Goal: Navigation & Orientation: Find specific page/section

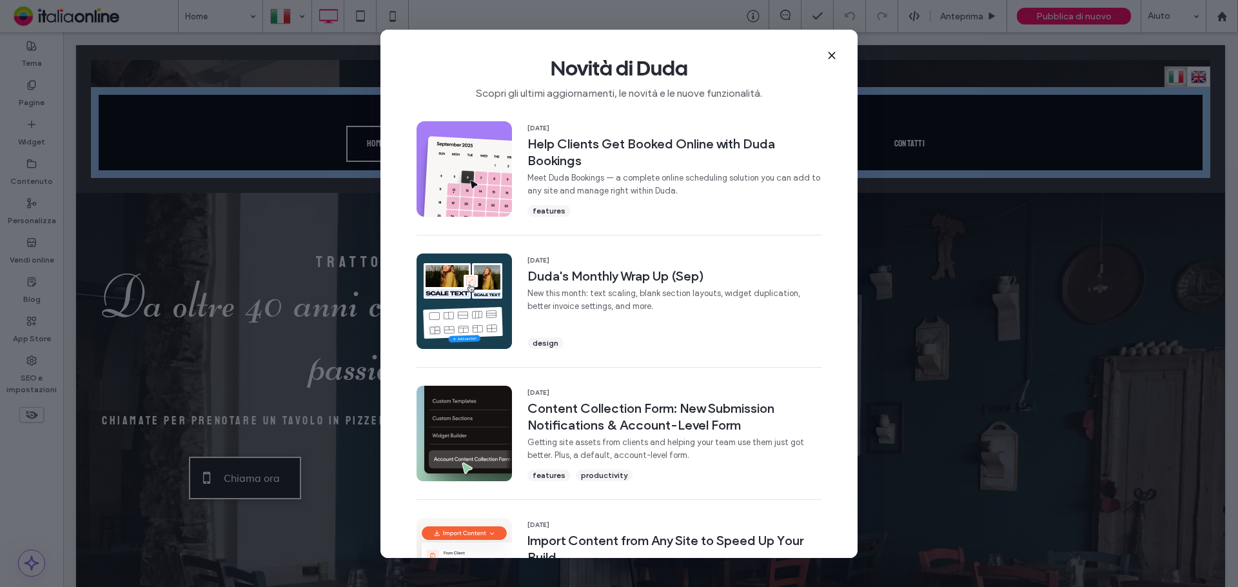
click at [827, 56] on icon at bounding box center [831, 55] width 10 height 10
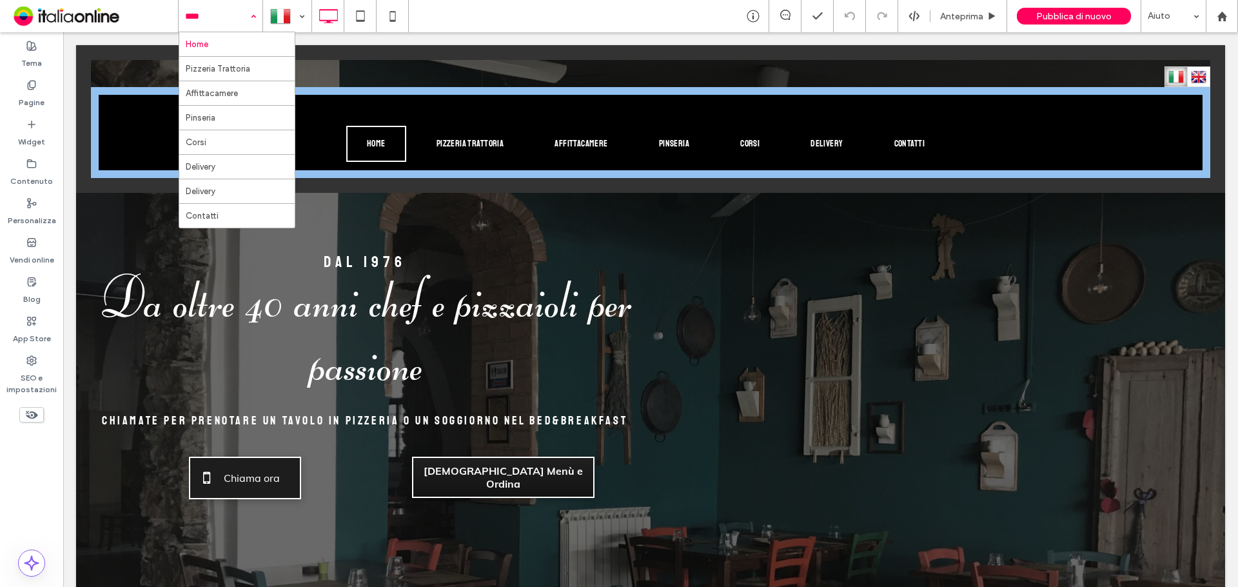
click at [248, 17] on div "Home Pizzeria Trattoria Affittacamere Pinseria Corsi Delivery Delivery Contatti" at bounding box center [221, 16] width 84 height 32
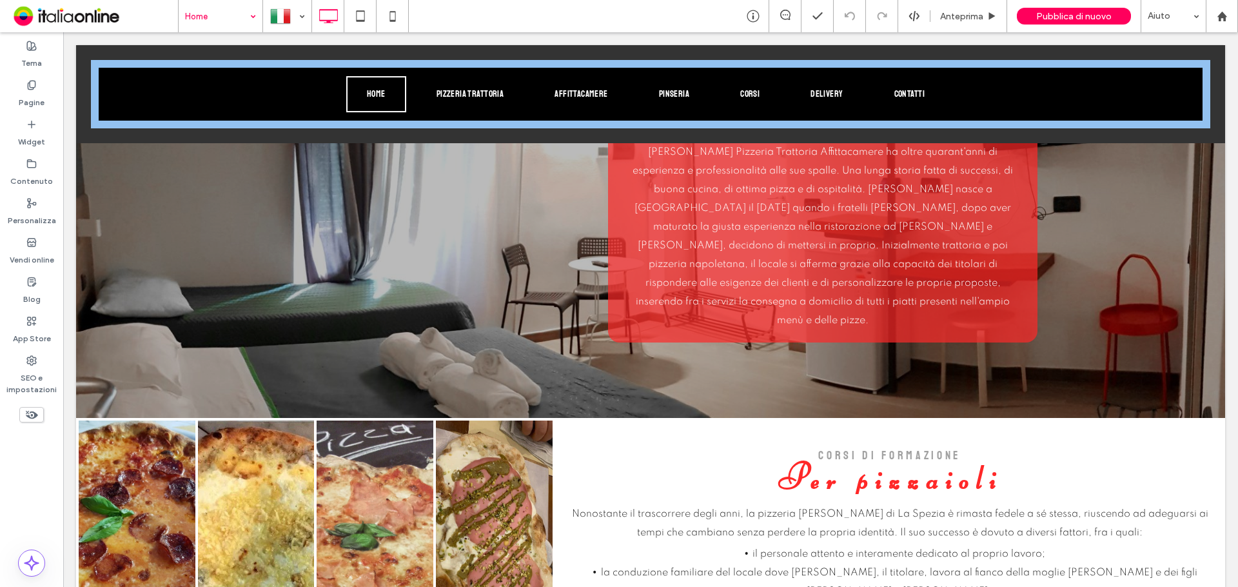
scroll to position [1160, 0]
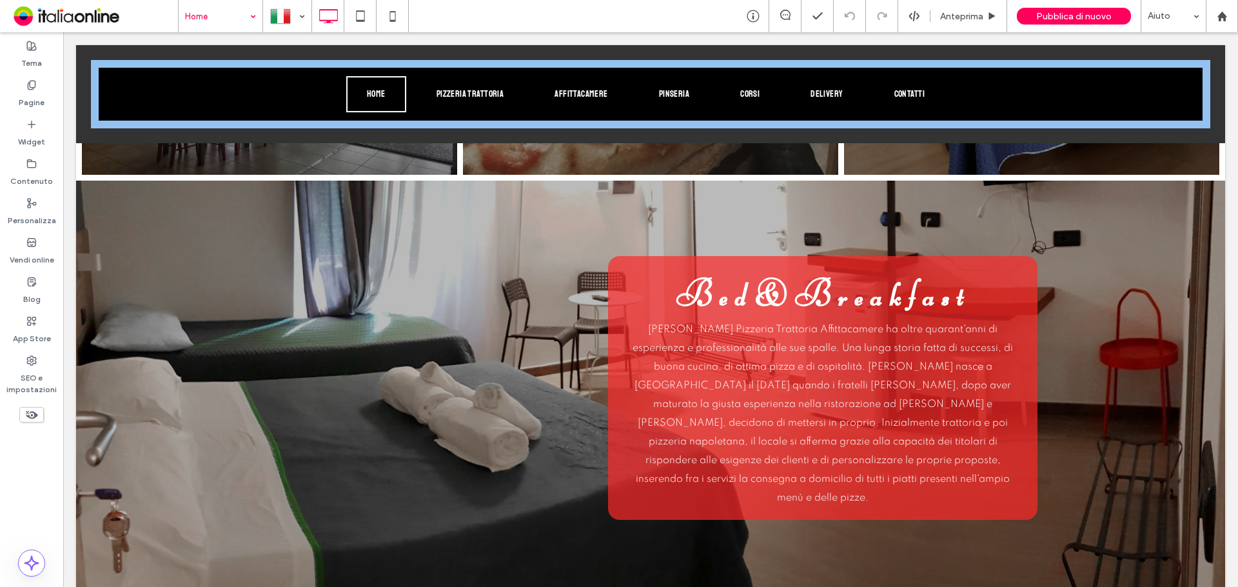
click at [171, 8] on span at bounding box center [94, 16] width 168 height 26
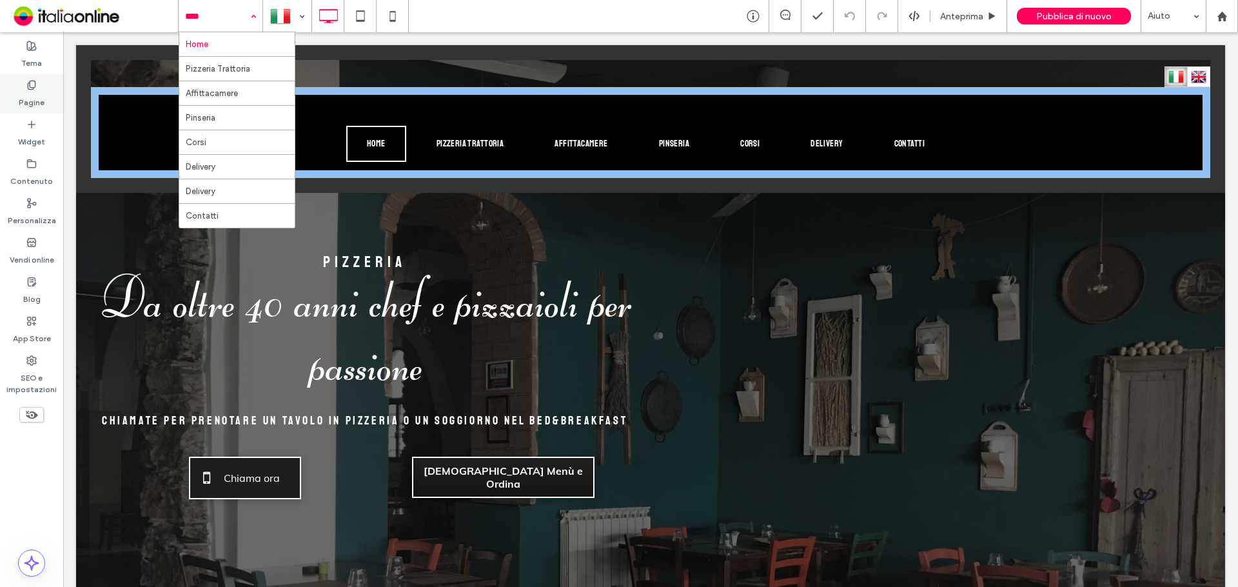
click at [43, 103] on label "Pagine" at bounding box center [32, 99] width 26 height 18
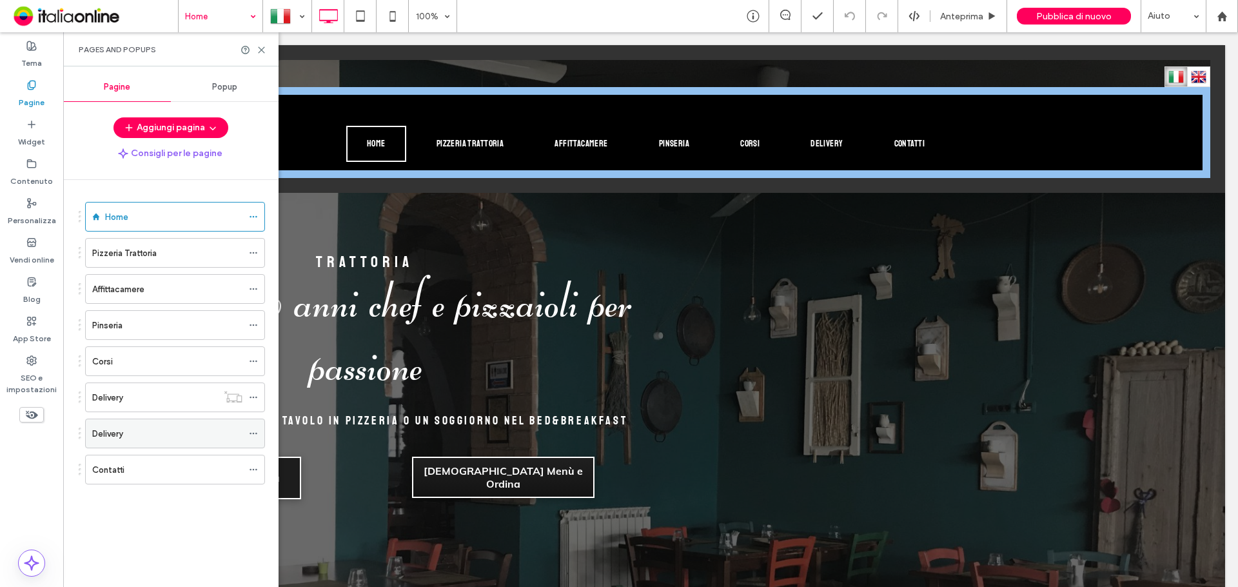
click at [120, 427] on label "Delivery" at bounding box center [107, 433] width 31 height 23
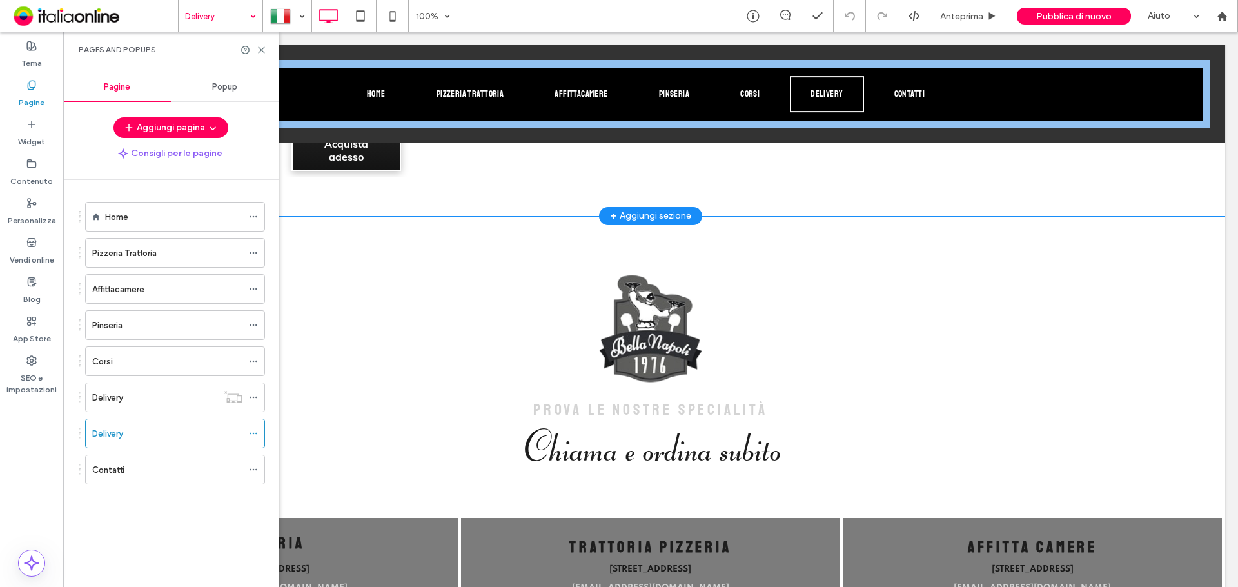
scroll to position [1853, 0]
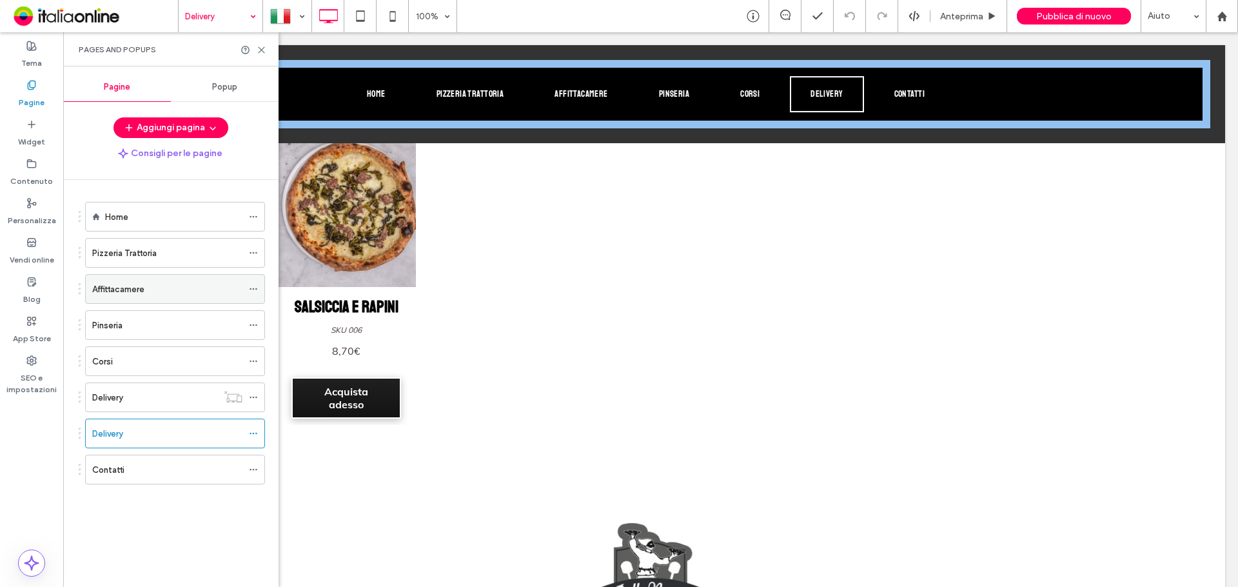
click at [151, 293] on div "Affittacamere" at bounding box center [167, 289] width 150 height 14
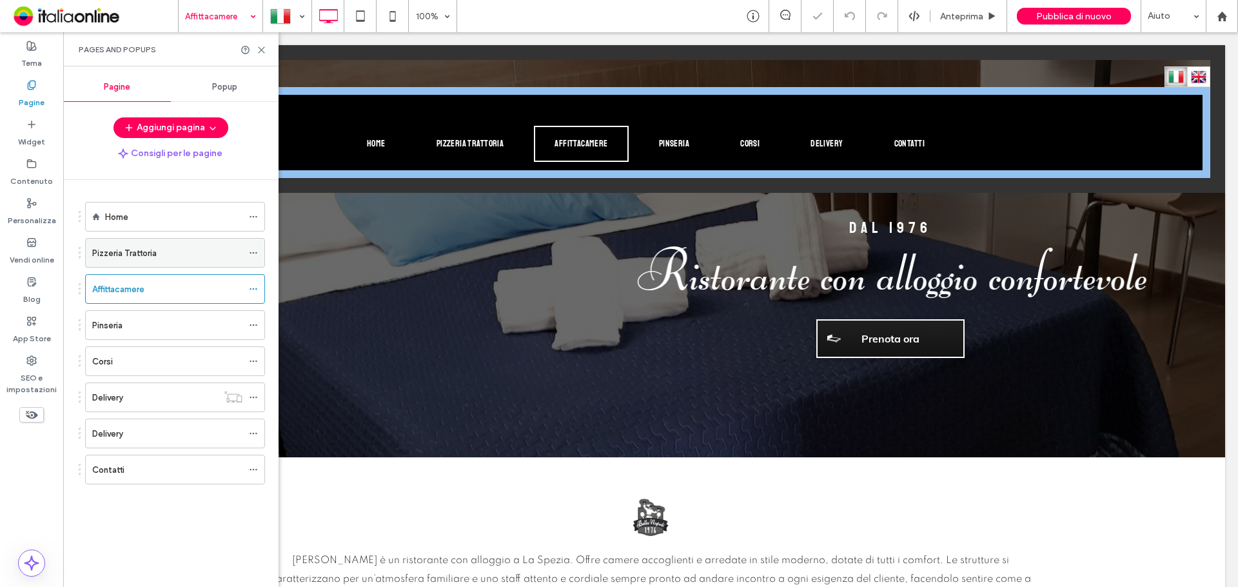
click at [110, 250] on label "Pizzeria Trattoria" at bounding box center [124, 253] width 64 height 23
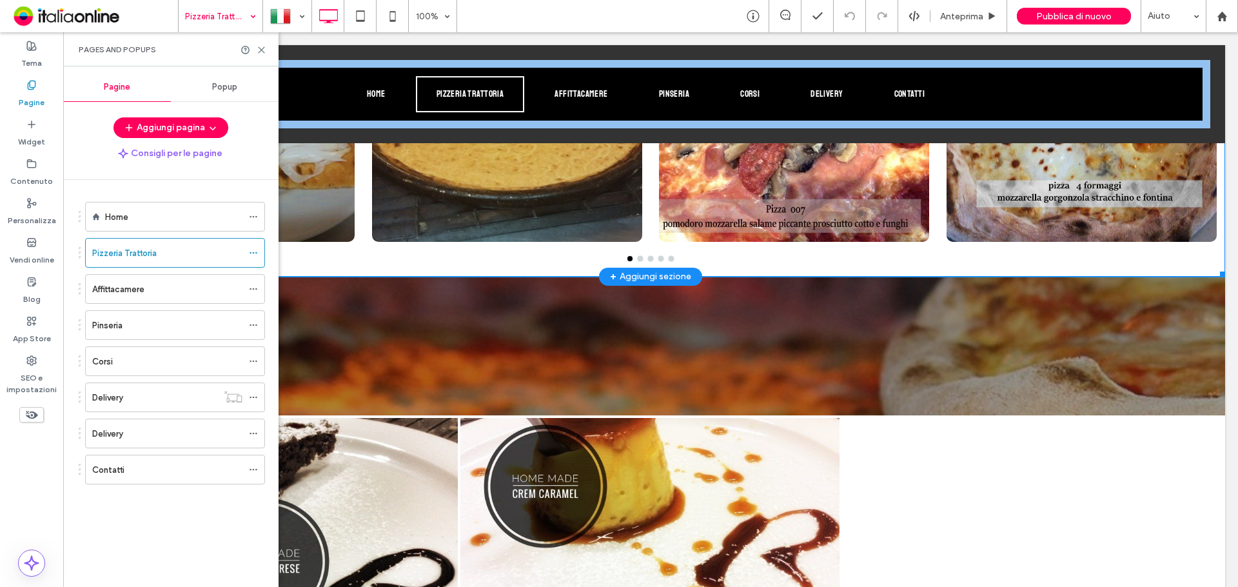
scroll to position [2836, 0]
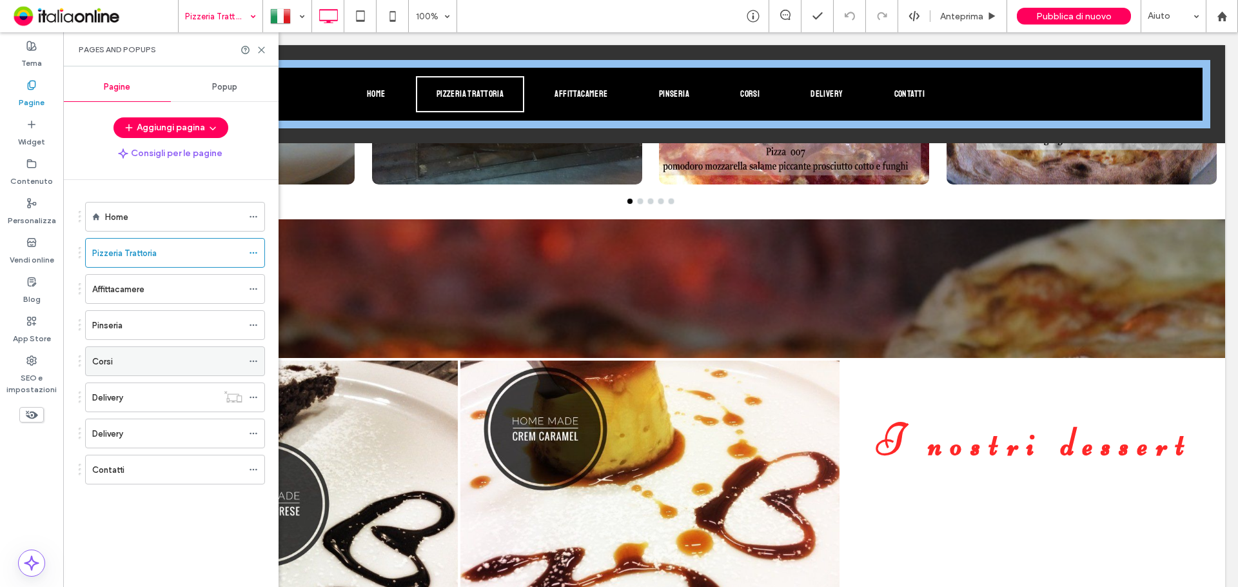
click at [170, 365] on div "Corsi" at bounding box center [167, 362] width 150 height 14
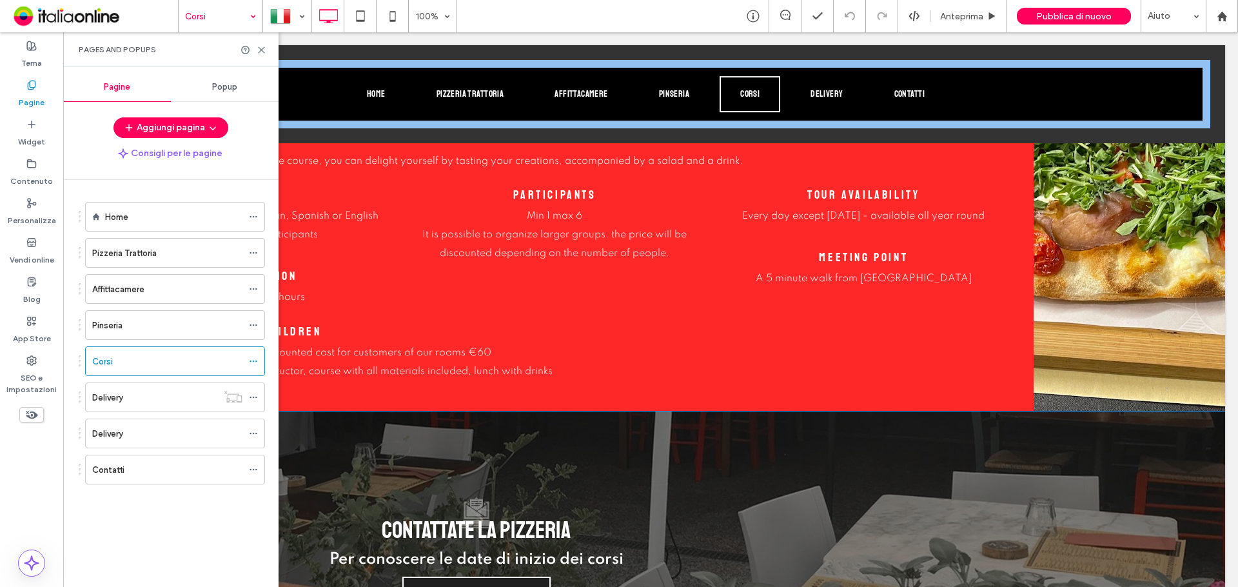
scroll to position [1160, 0]
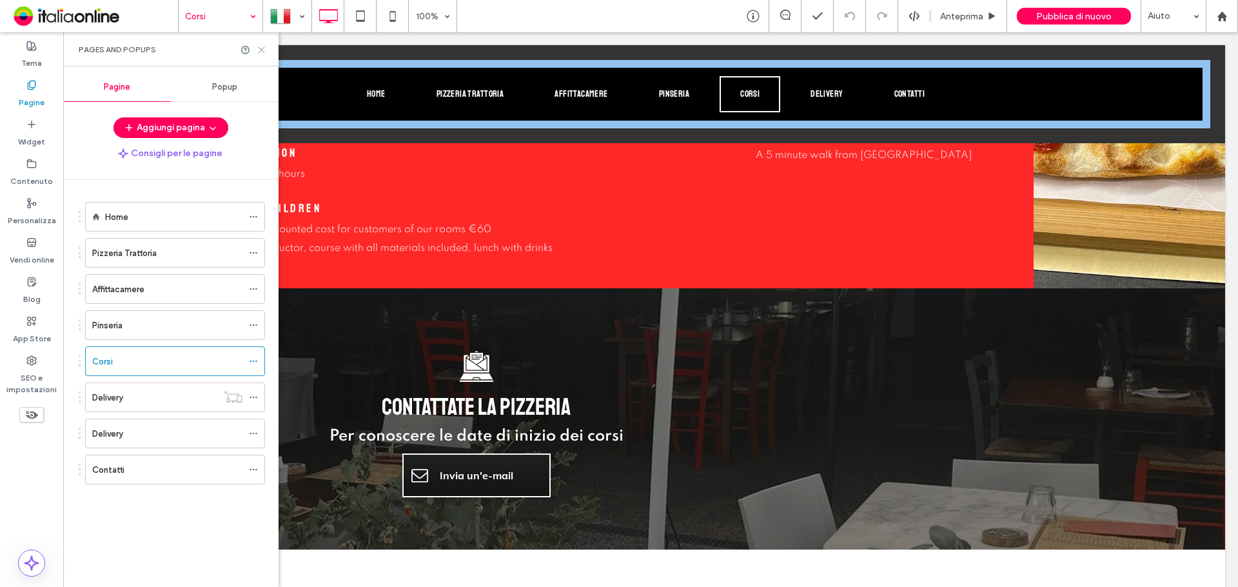
click at [263, 51] on icon at bounding box center [262, 50] width 10 height 10
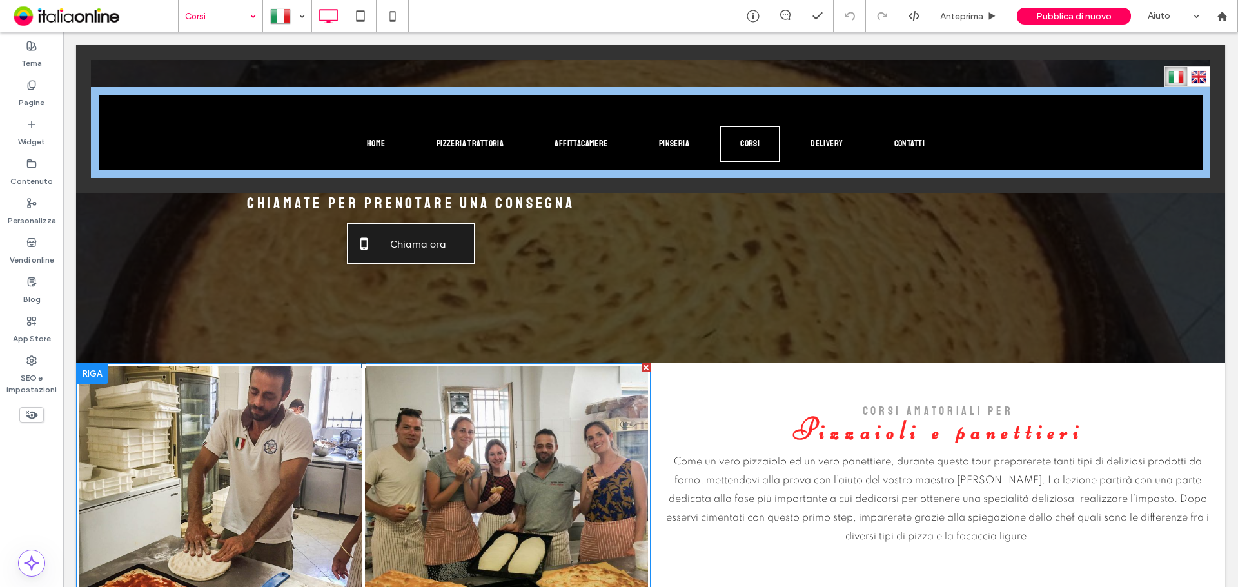
scroll to position [0, 0]
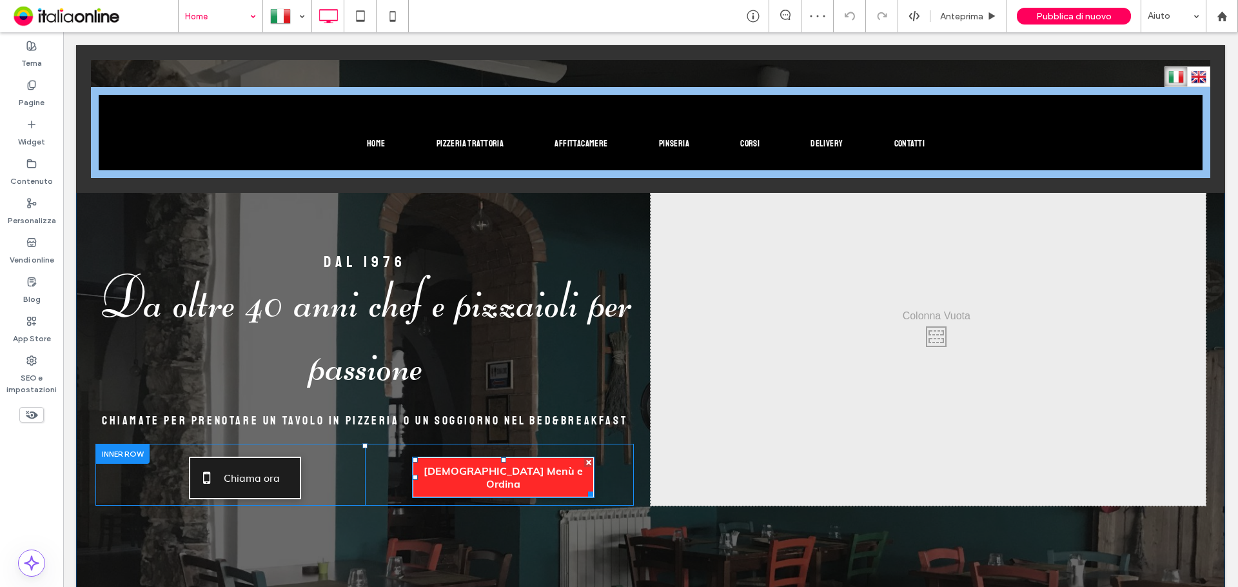
click at [494, 484] on link "[DEMOGRAPHIC_DATA] Menù e Ordina" at bounding box center [503, 476] width 183 height 41
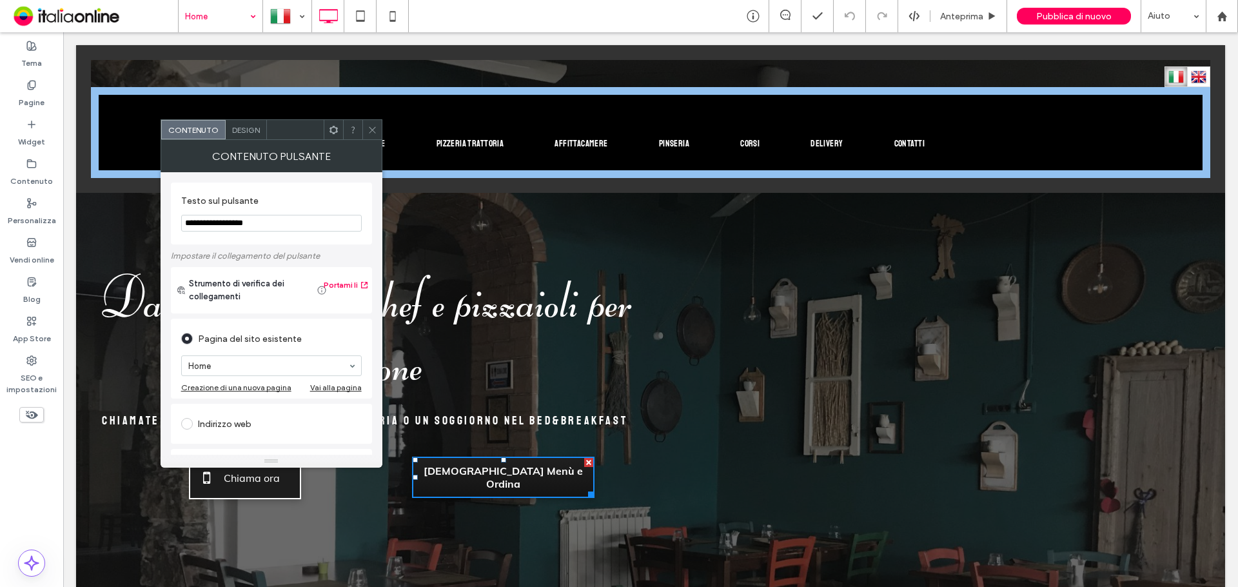
click at [368, 126] on icon at bounding box center [372, 130] width 10 height 10
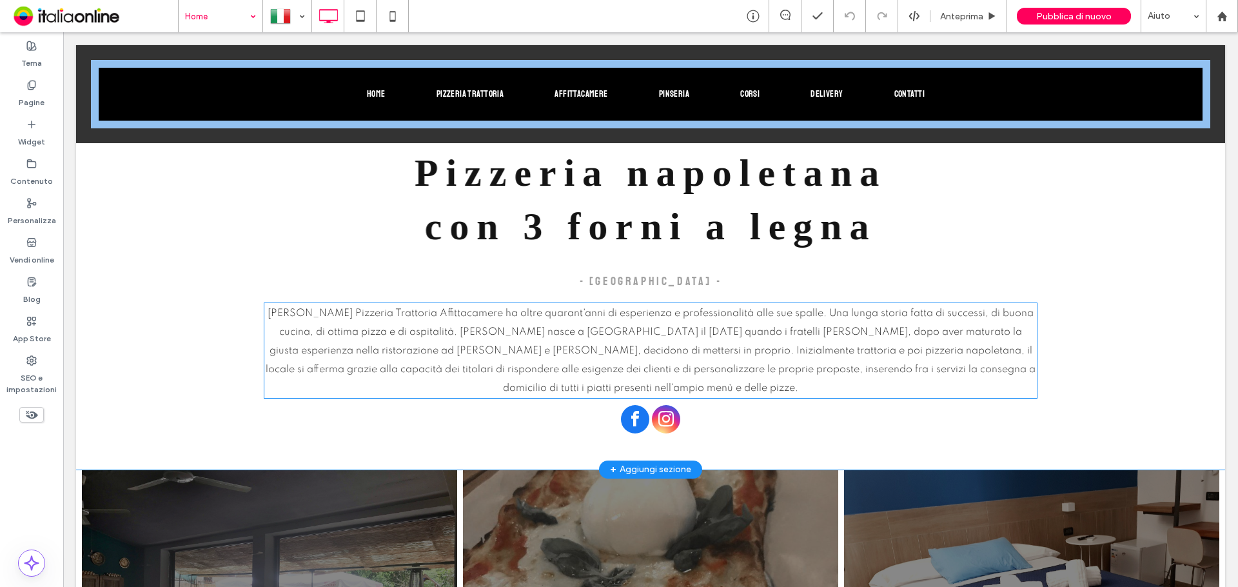
scroll to position [387, 0]
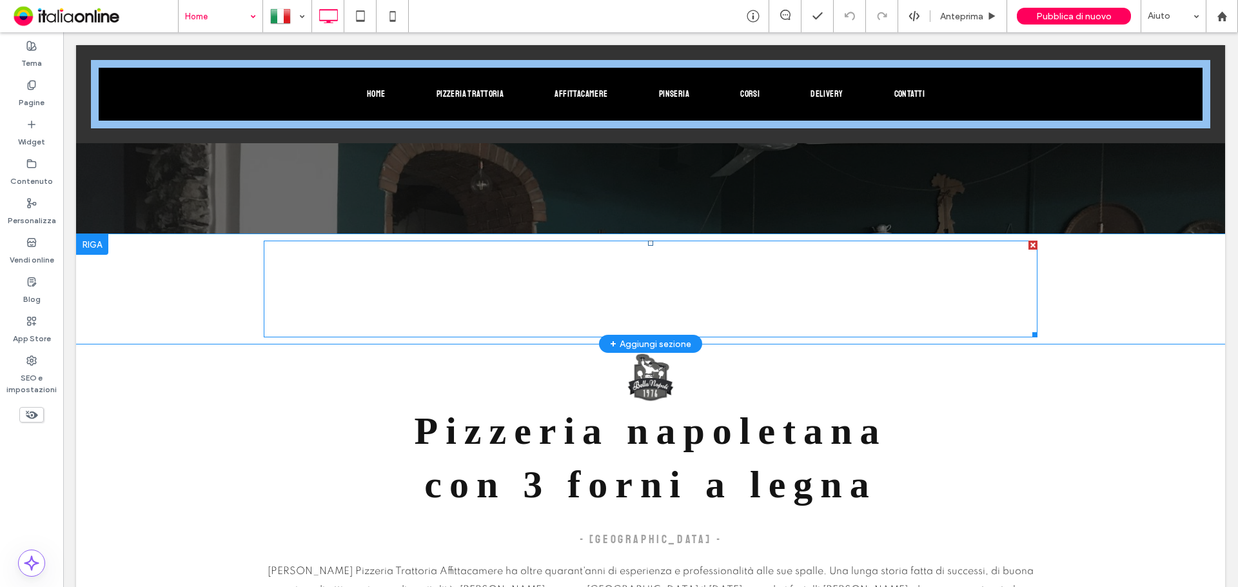
click at [463, 271] on span at bounding box center [651, 288] width 774 height 97
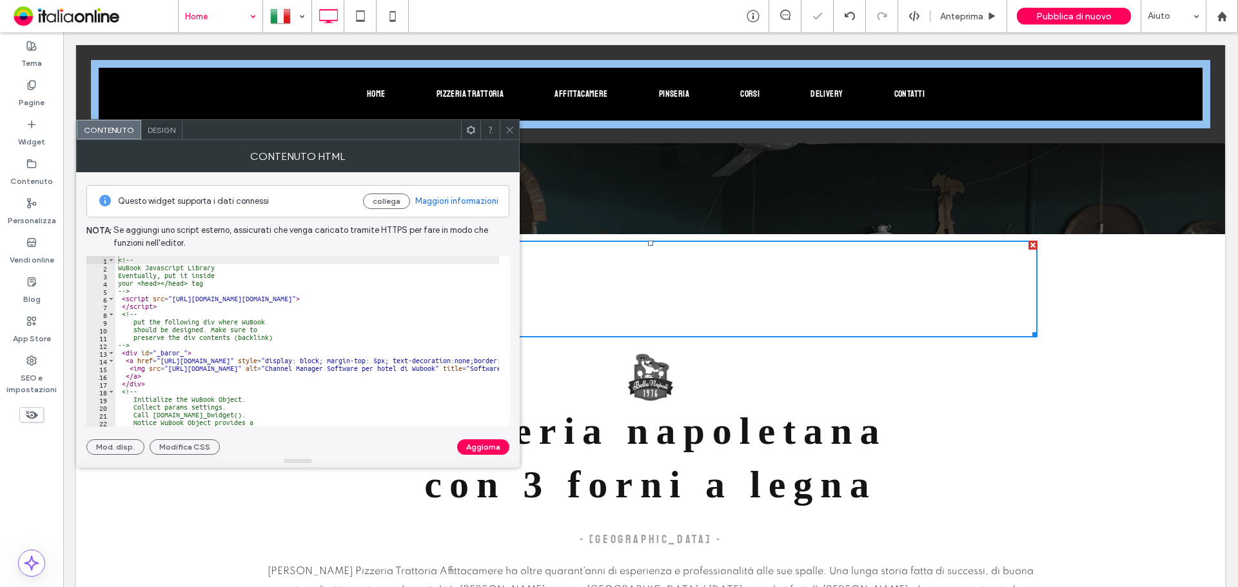
click at [508, 130] on icon at bounding box center [510, 130] width 10 height 10
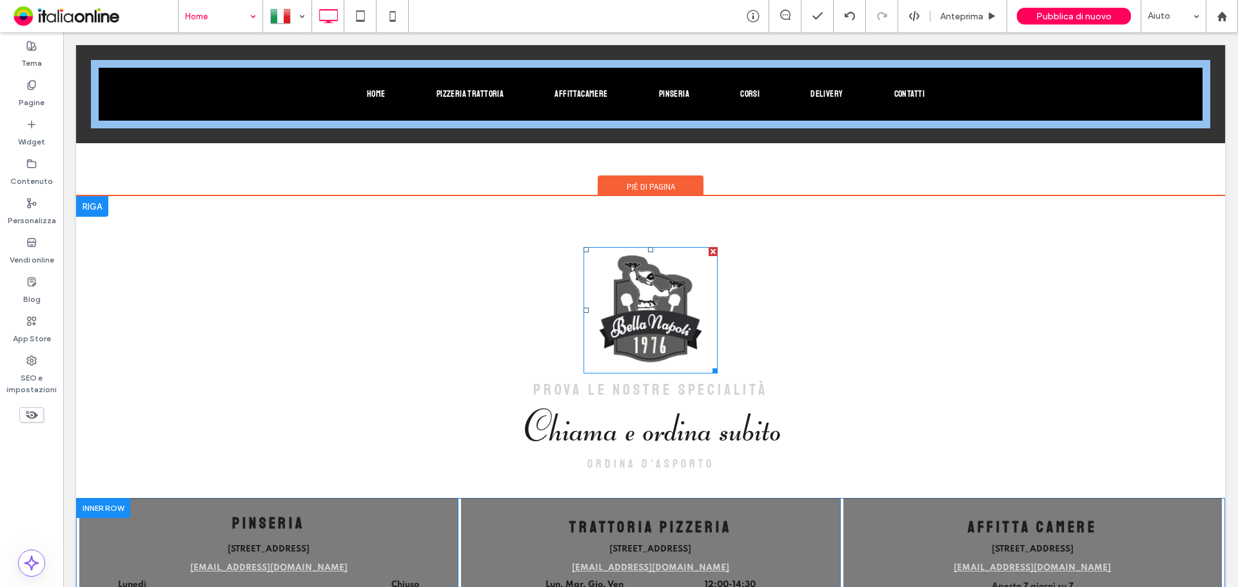
scroll to position [3496, 0]
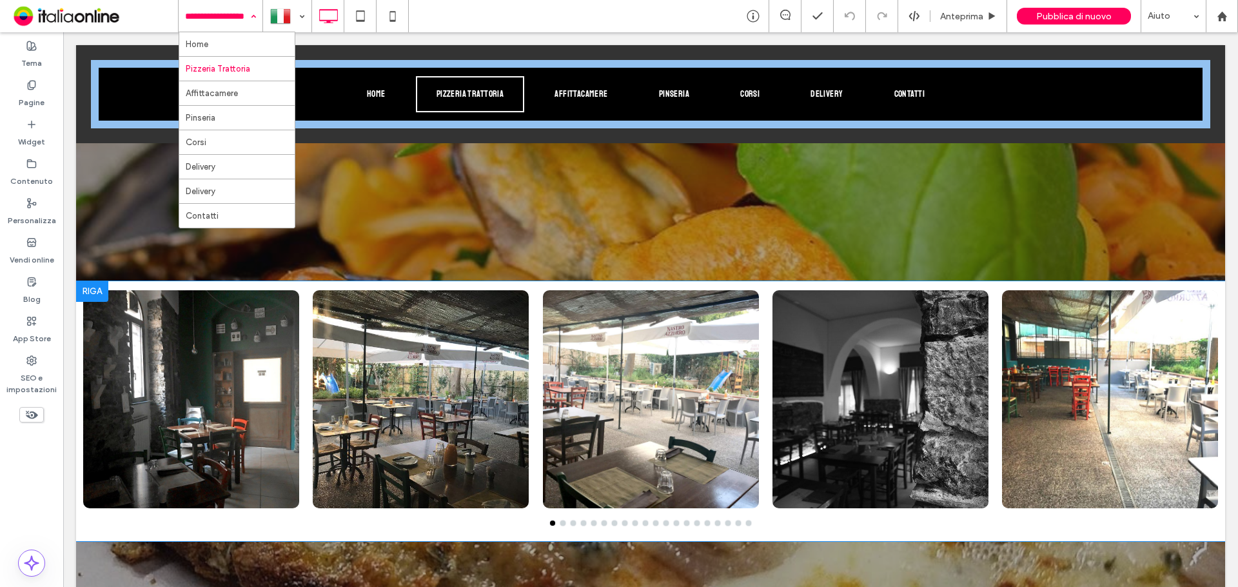
scroll to position [1418, 0]
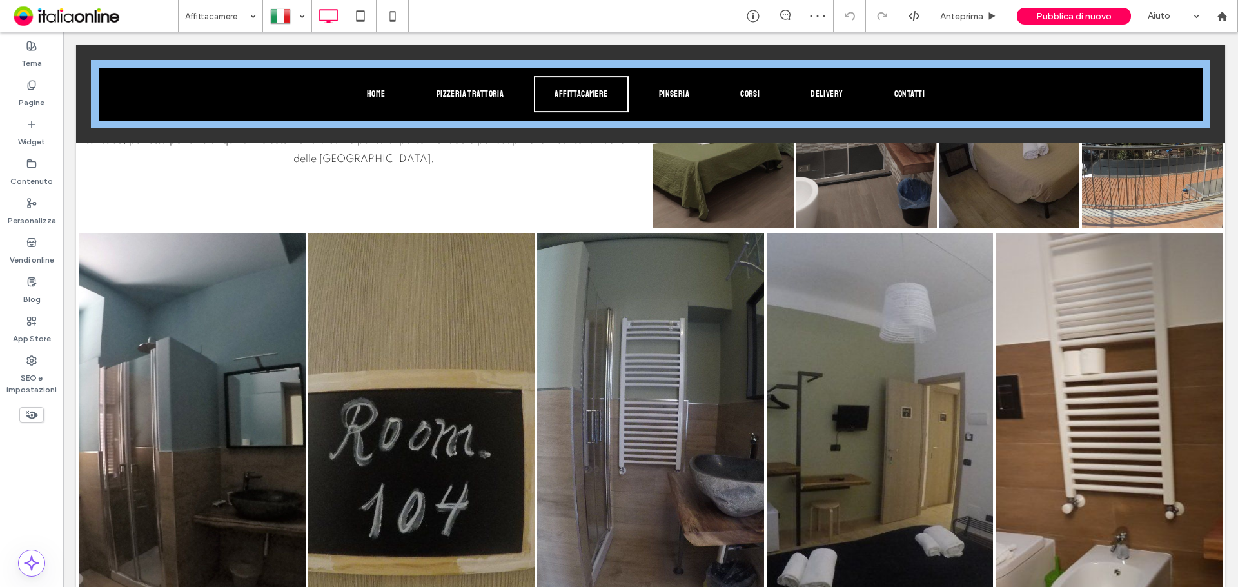
scroll to position [1225, 0]
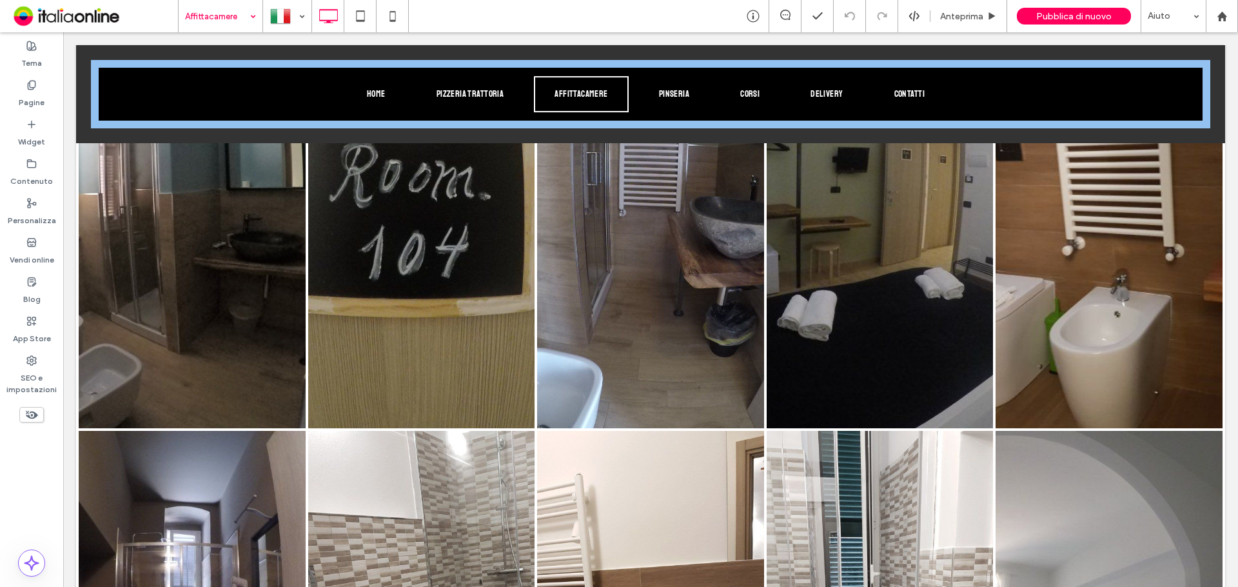
click at [253, 16] on div "Affittacamere" at bounding box center [221, 16] width 84 height 32
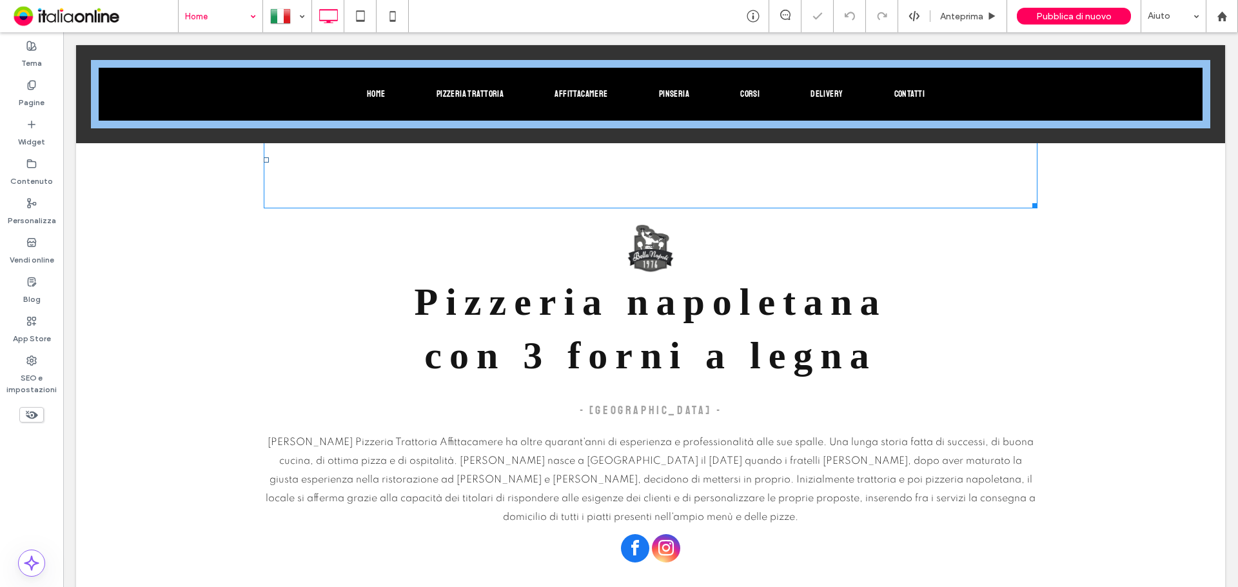
scroll to position [258, 0]
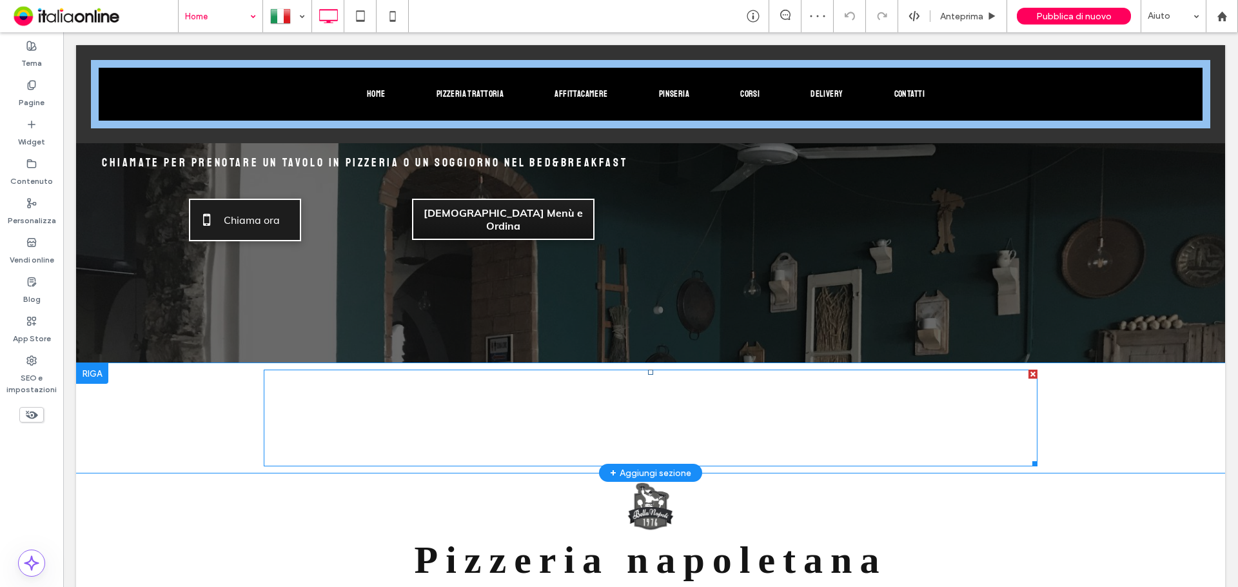
click at [631, 408] on span at bounding box center [651, 417] width 774 height 97
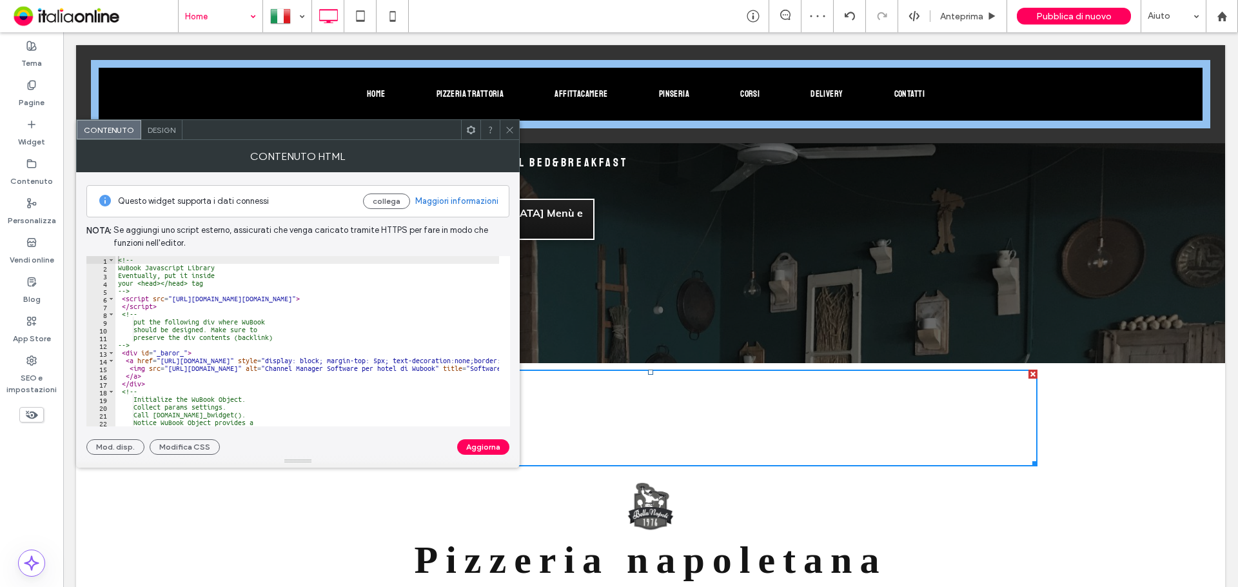
click at [512, 130] on icon at bounding box center [510, 130] width 10 height 10
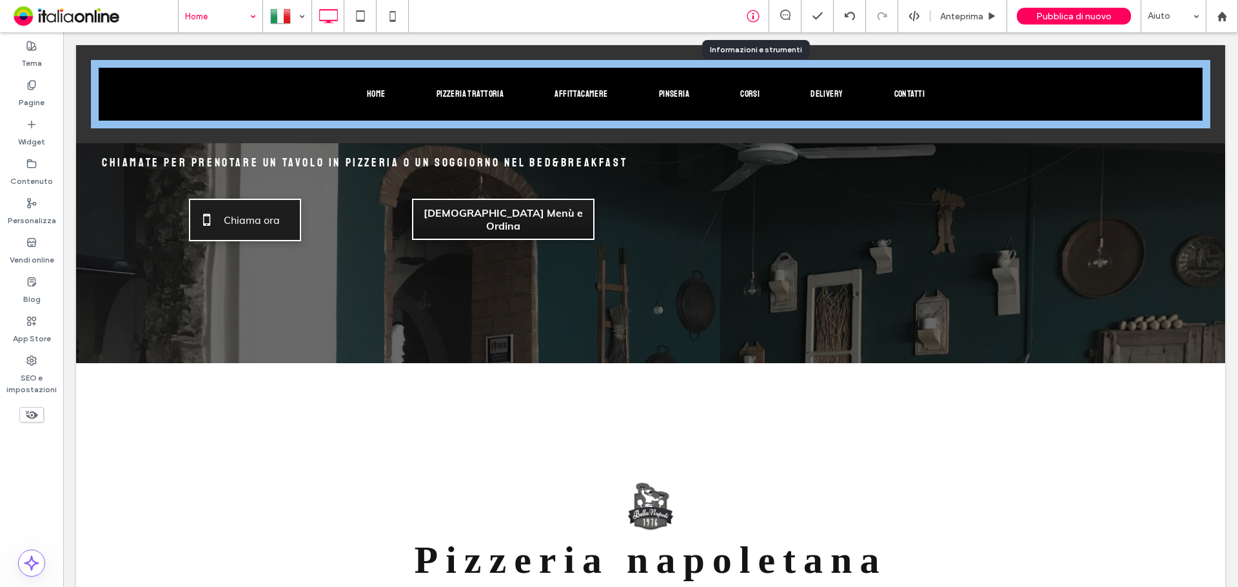
click at [751, 23] on div at bounding box center [753, 16] width 32 height 32
click at [752, 14] on icon at bounding box center [752, 16] width 13 height 13
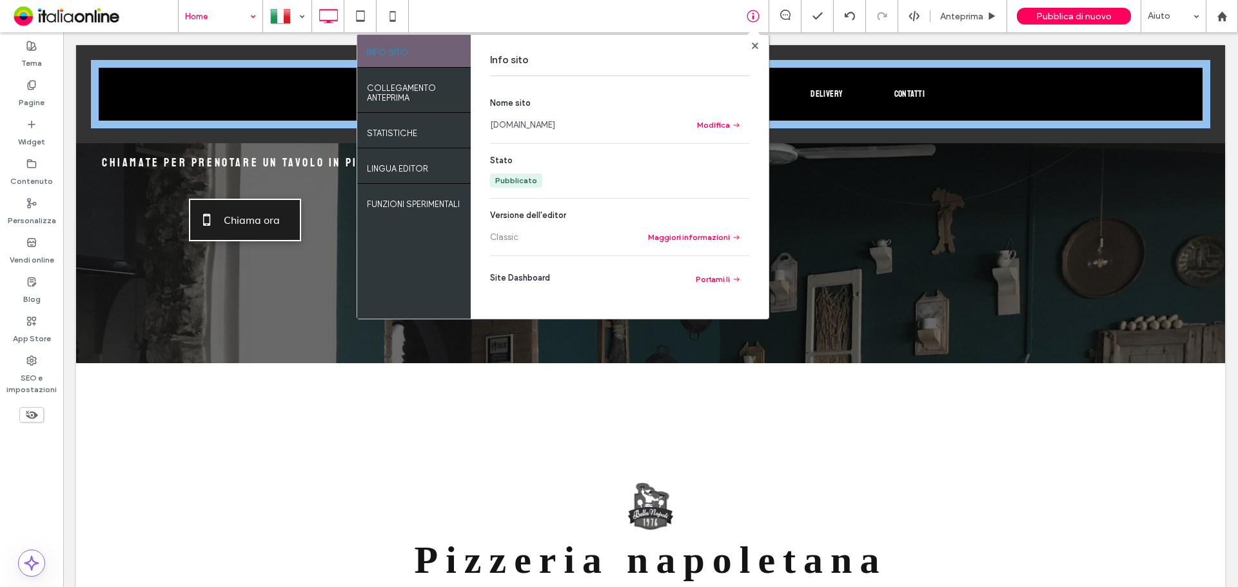
click at [555, 126] on link "www.bellanapolilaspezia.com" at bounding box center [522, 125] width 65 height 13
click at [754, 41] on span at bounding box center [753, 35] width 13 height 12
click at [755, 44] on use at bounding box center [754, 45] width 6 height 6
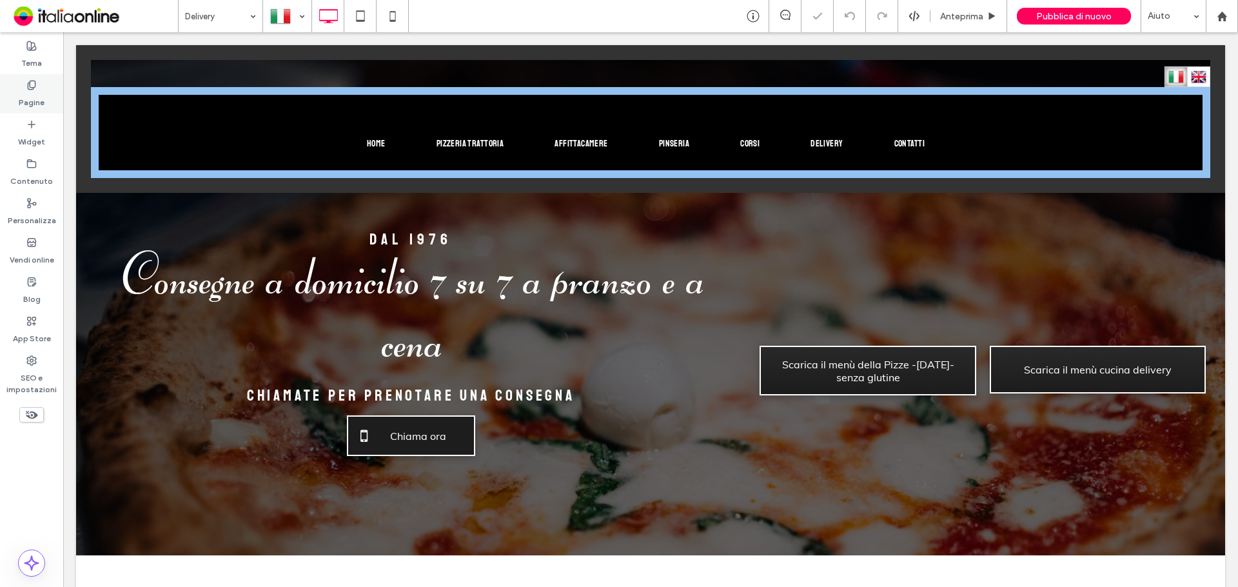
click at [43, 100] on label "Pagine" at bounding box center [32, 99] width 26 height 18
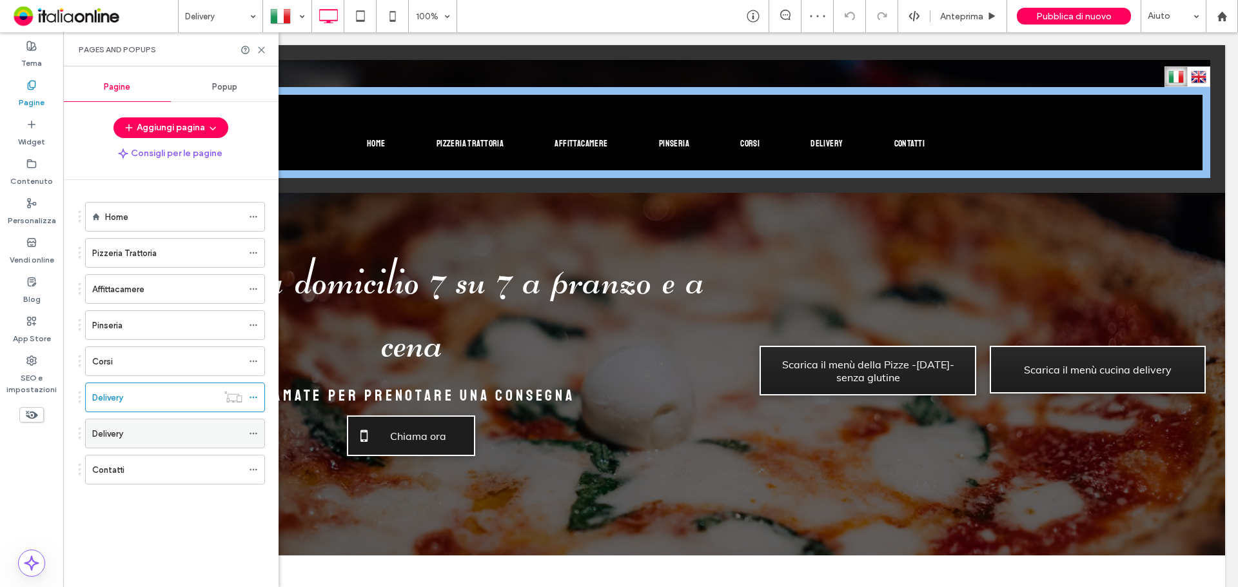
click at [129, 428] on div "Delivery" at bounding box center [167, 434] width 150 height 14
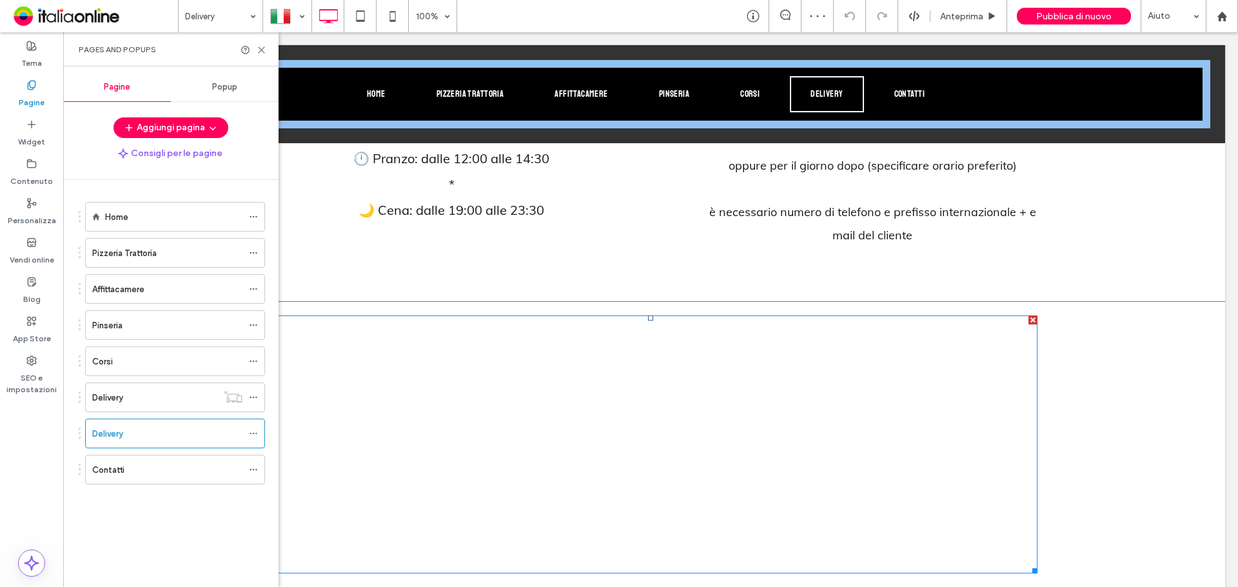
scroll to position [580, 0]
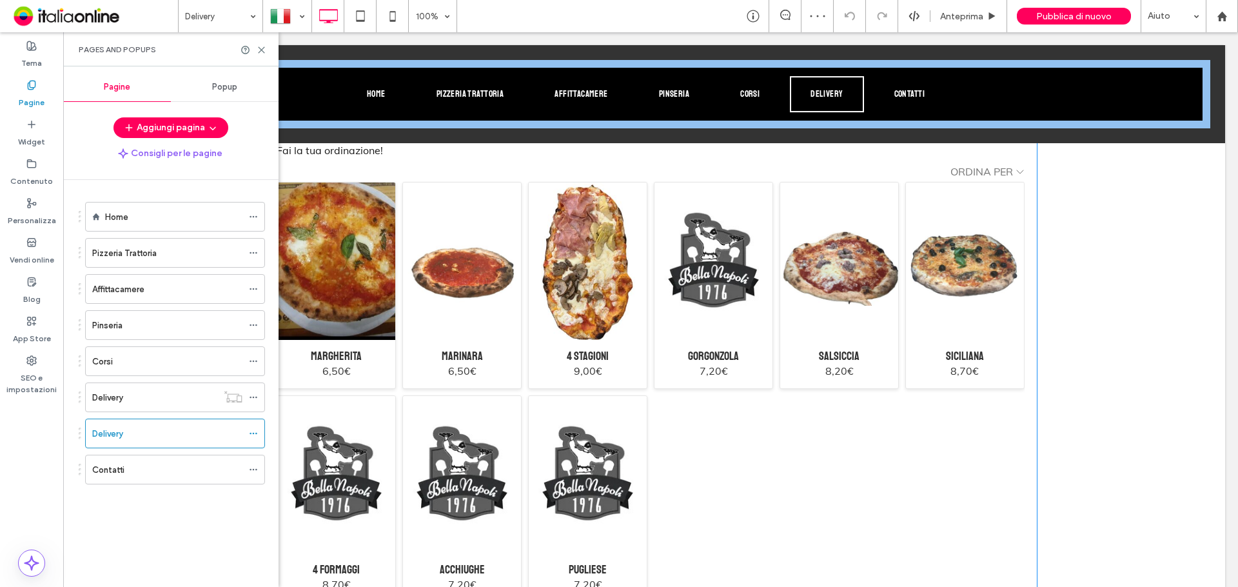
click at [362, 306] on span at bounding box center [651, 408] width 774 height 682
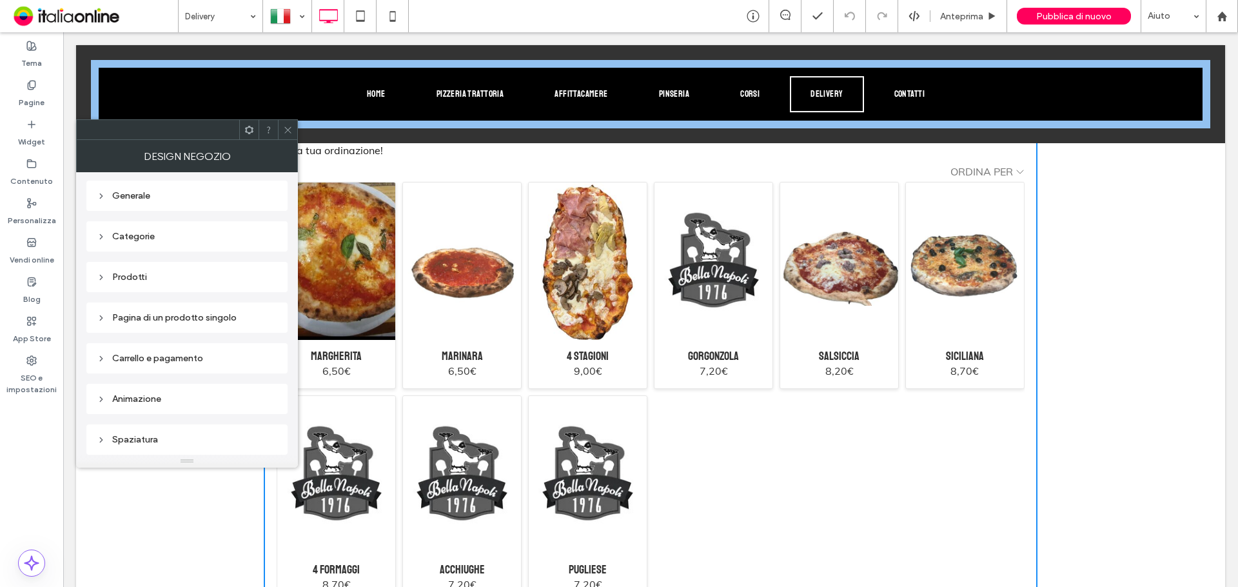
scroll to position [0, 0]
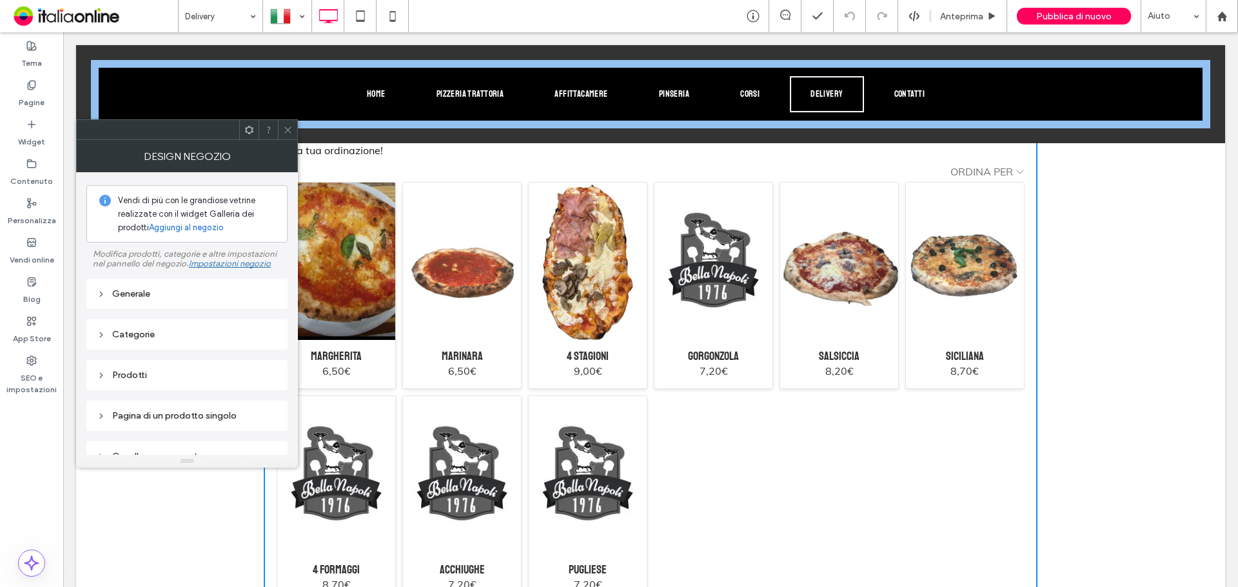
click at [164, 295] on div "Generale" at bounding box center [187, 293] width 180 height 11
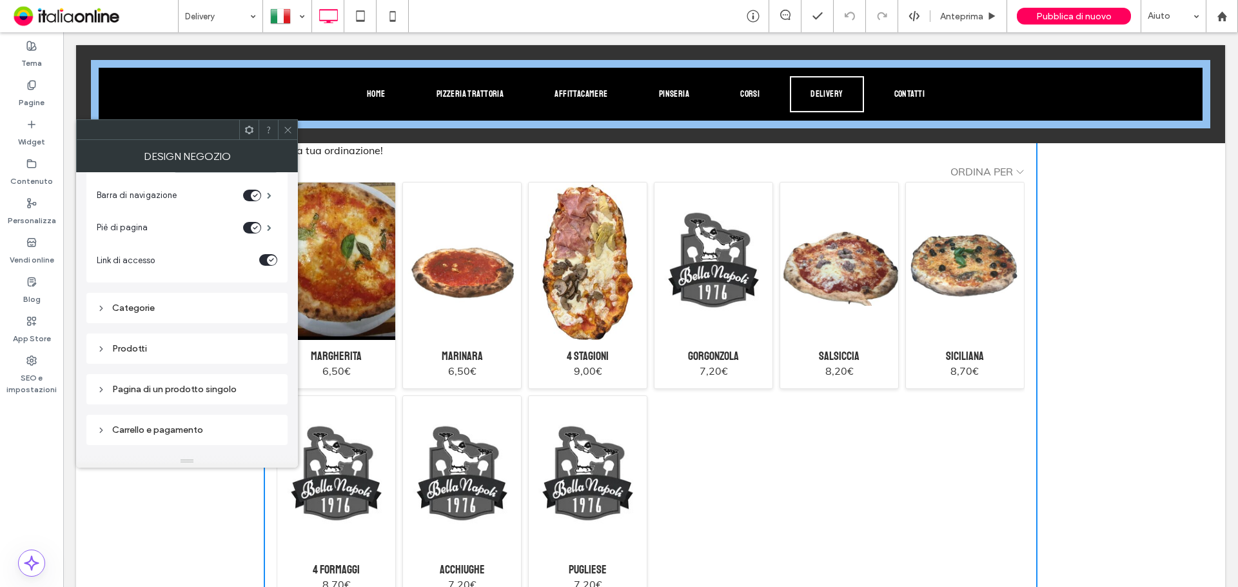
scroll to position [193, 0]
click at [157, 277] on div "Categorie" at bounding box center [187, 270] width 180 height 17
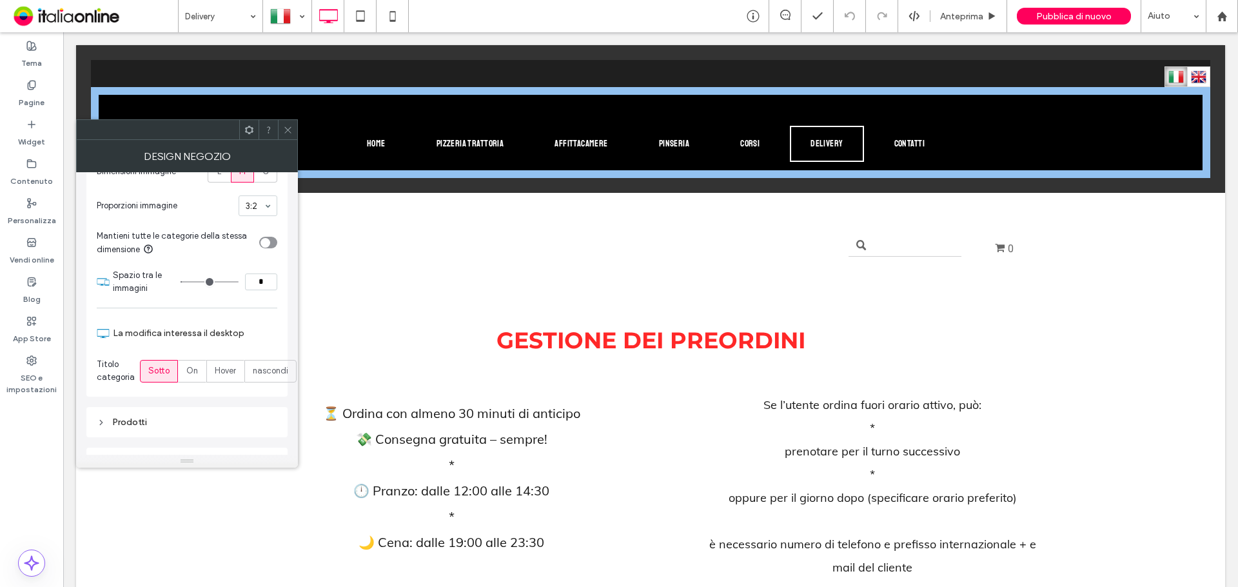
scroll to position [523, 0]
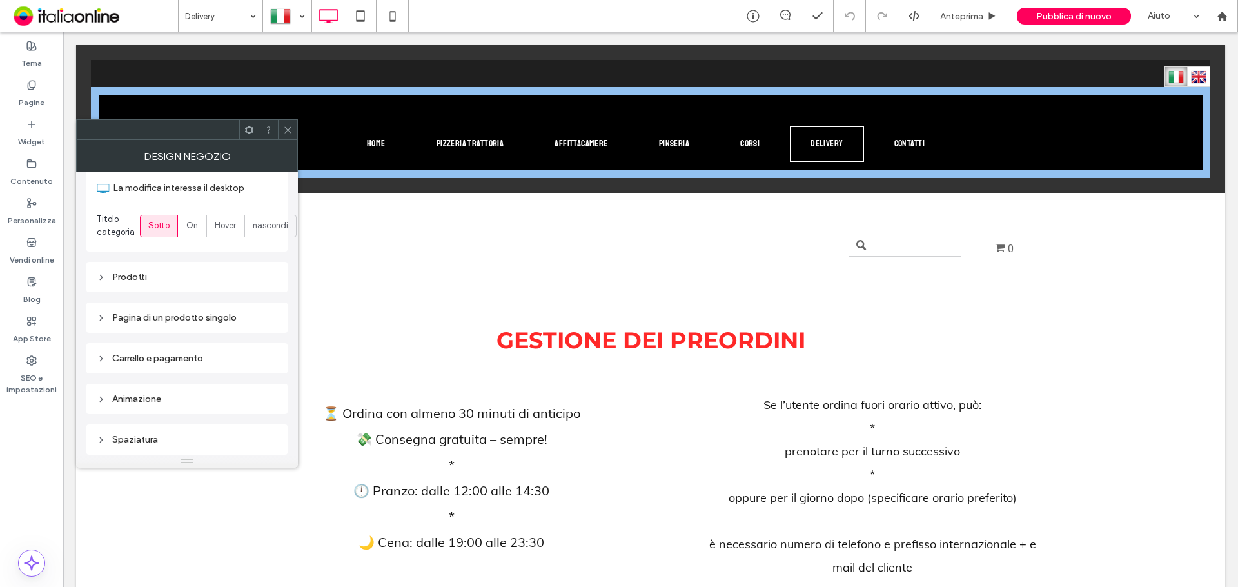
click at [293, 131] on div at bounding box center [287, 129] width 19 height 19
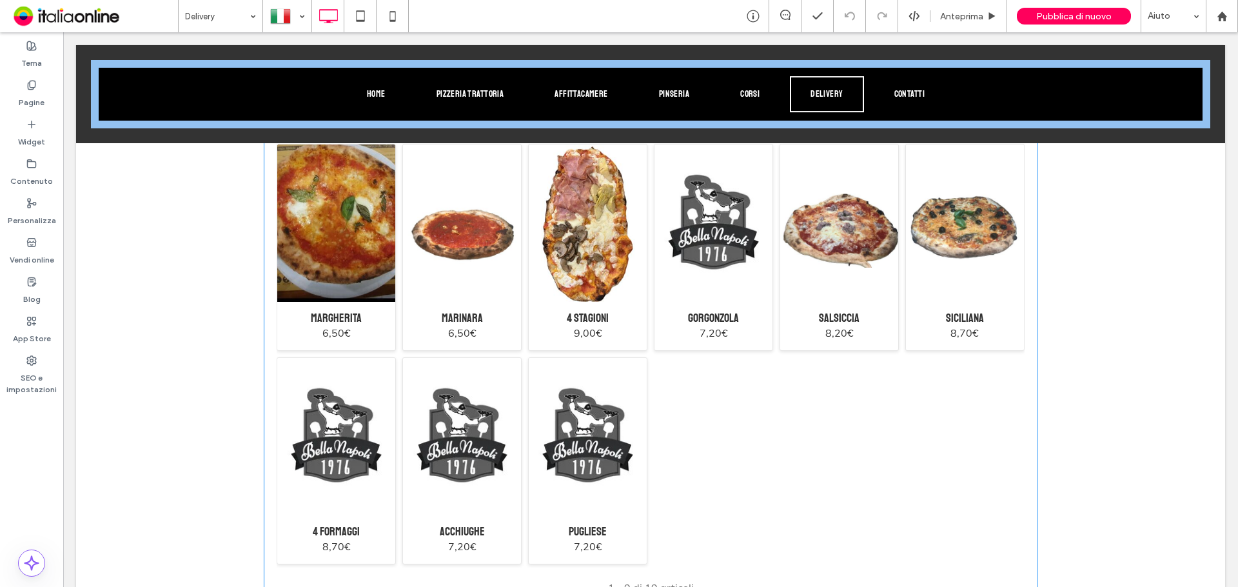
scroll to position [451, 0]
